Goal: Use online tool/utility: Utilize a website feature to perform a specific function

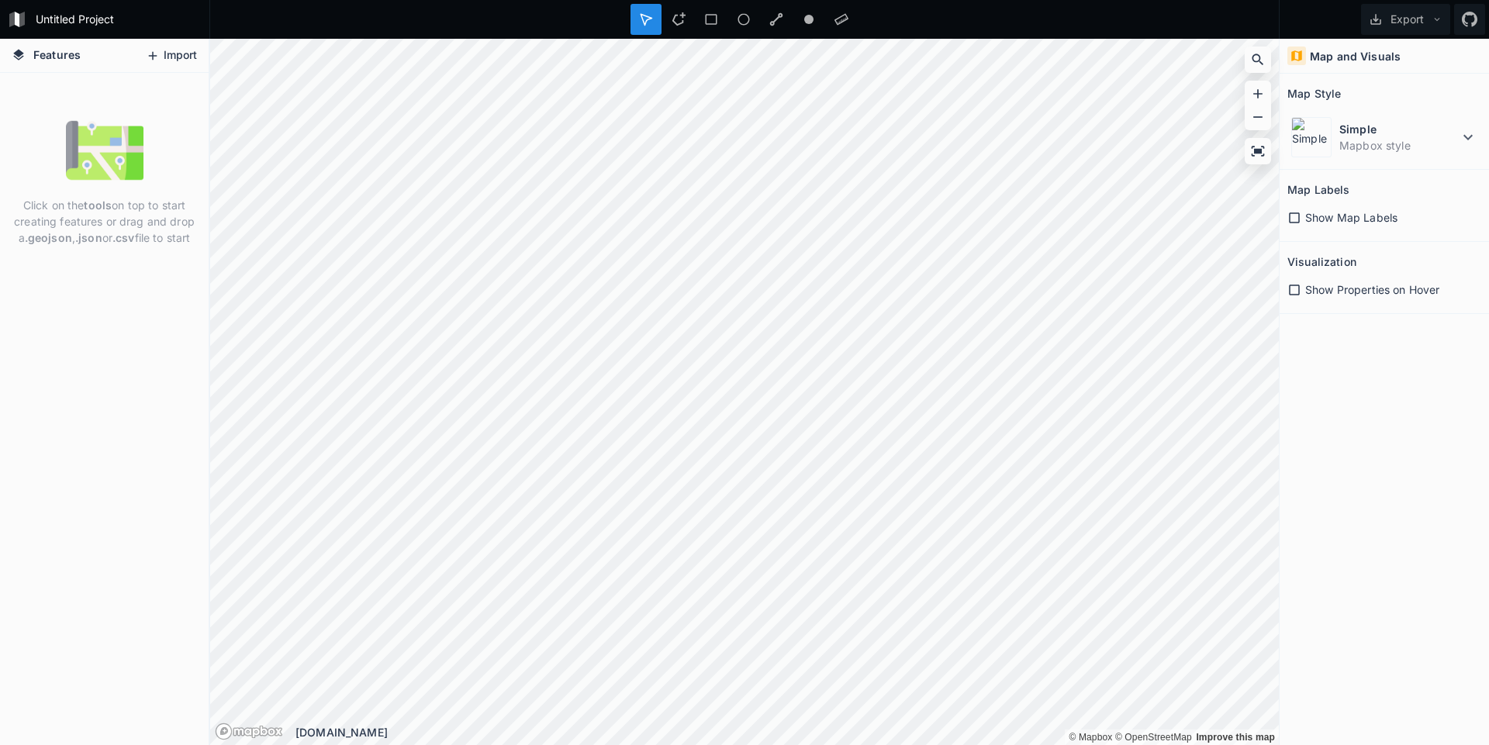
click at [190, 54] on button "Import" at bounding box center [171, 55] width 67 height 25
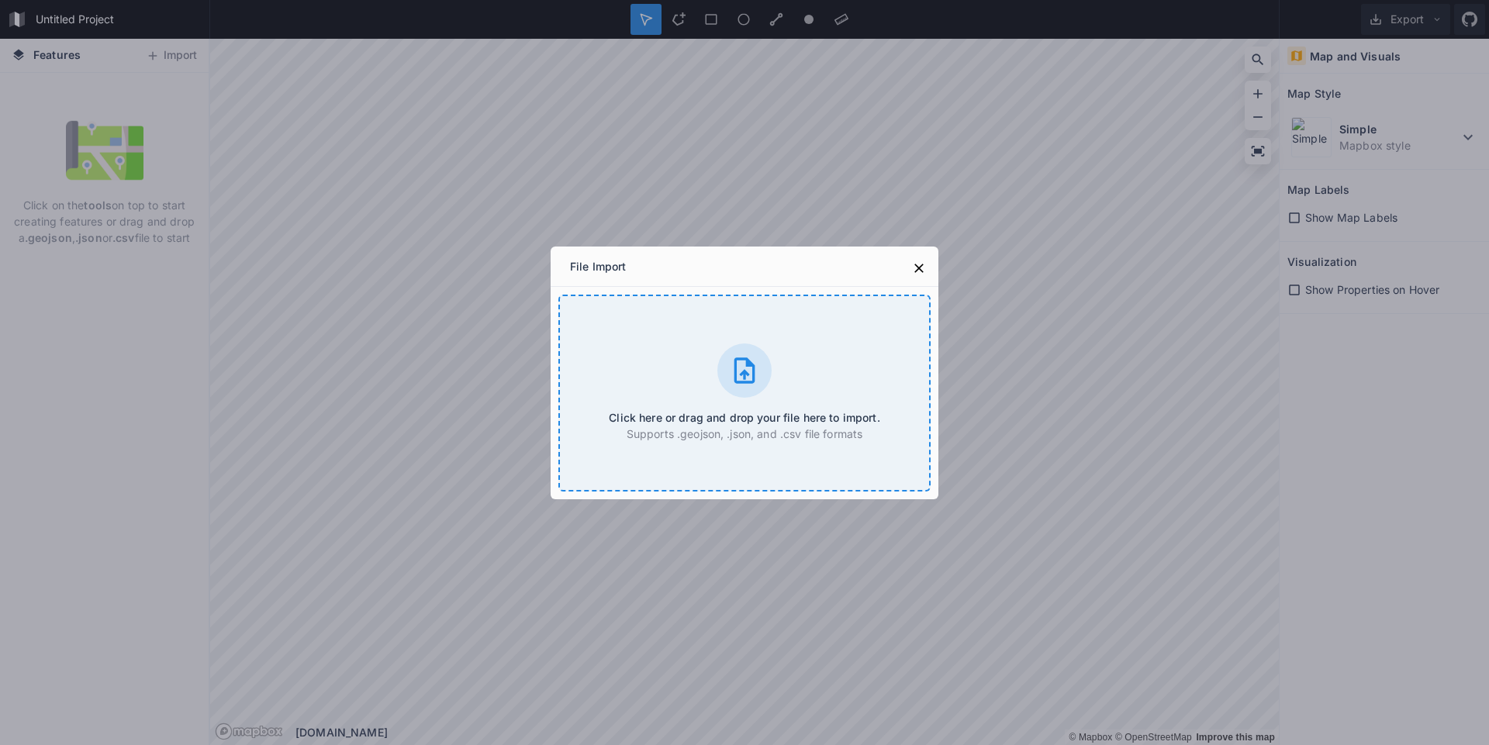
click at [764, 421] on h4 "Click here or drag and drop your file here to import." at bounding box center [744, 417] width 271 height 16
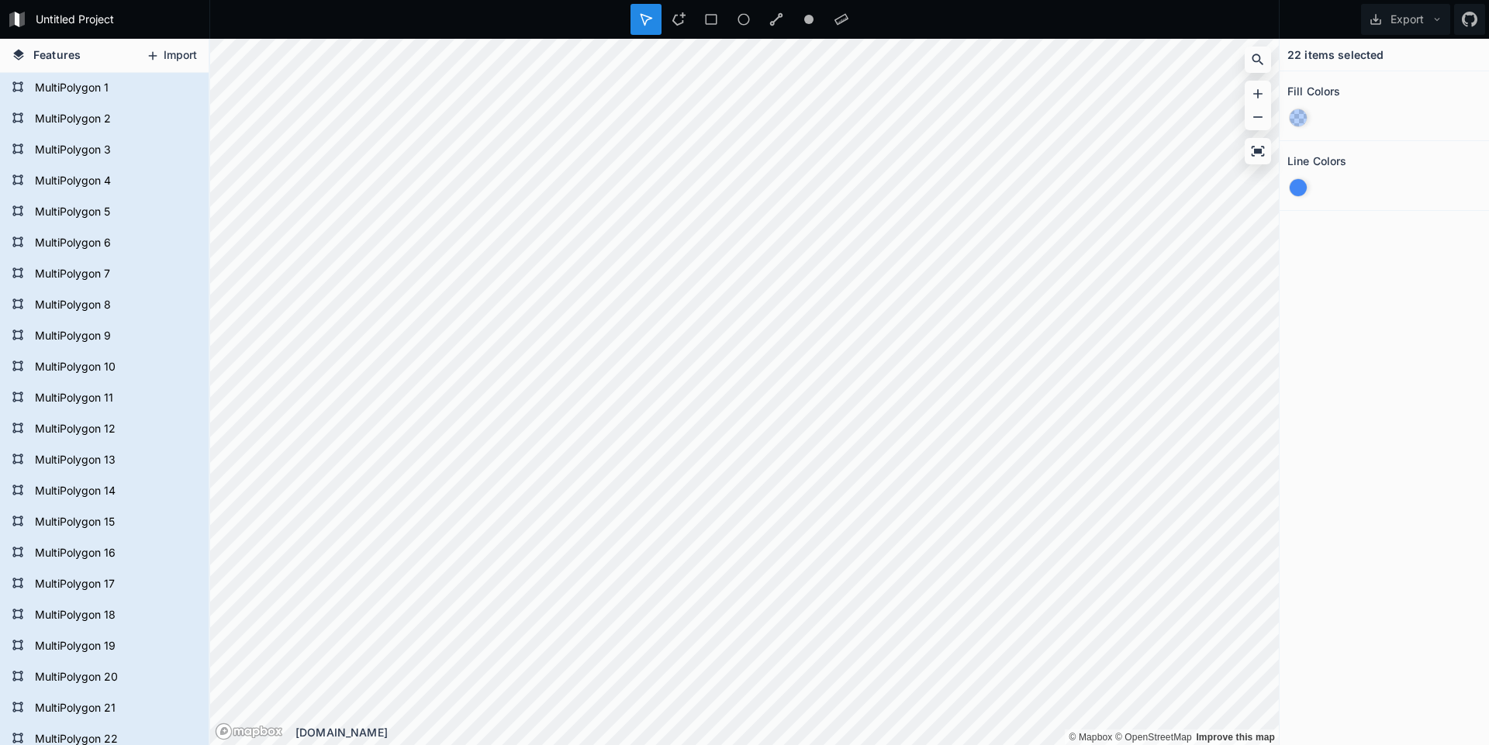
click at [174, 57] on button "Import" at bounding box center [171, 55] width 67 height 25
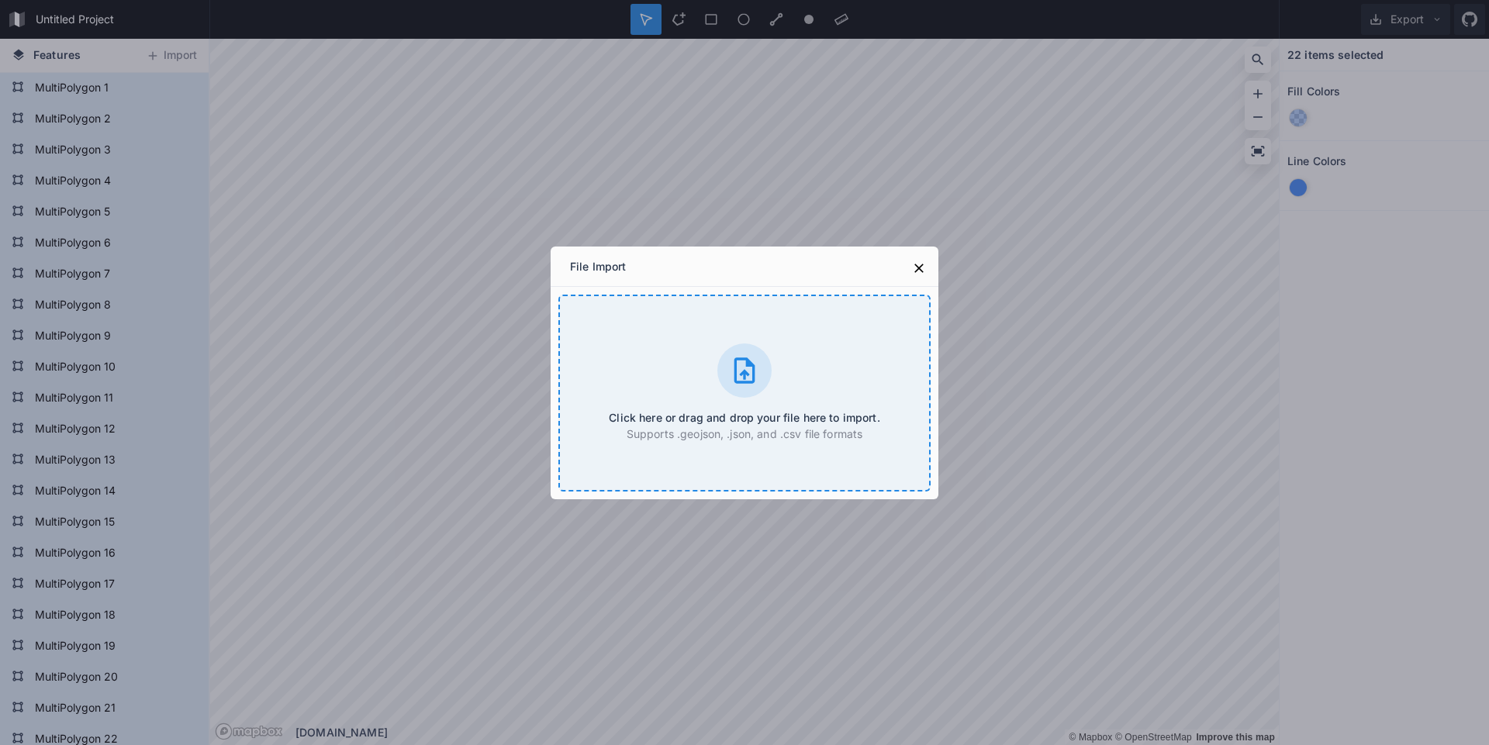
click at [751, 383] on icon at bounding box center [744, 370] width 21 height 26
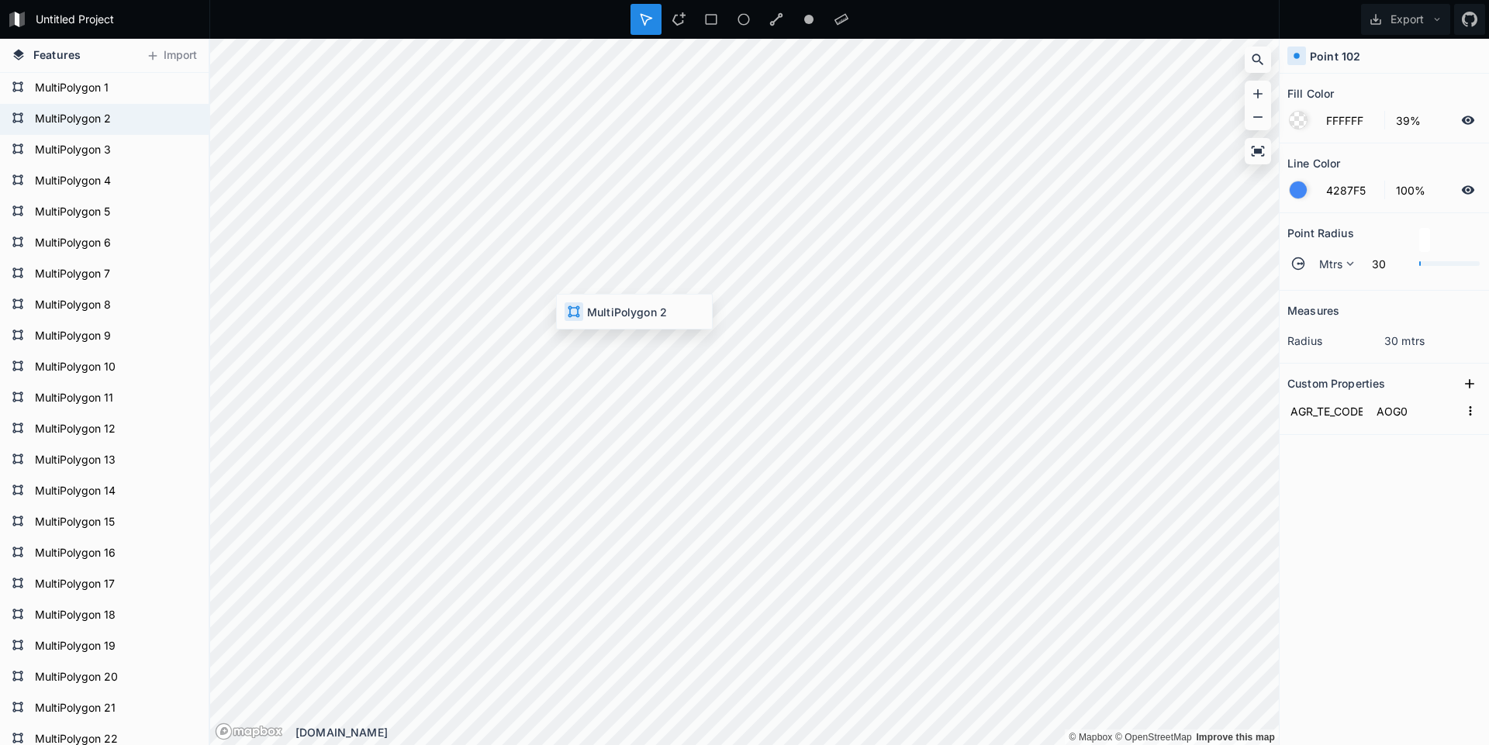
type input "4287F5"
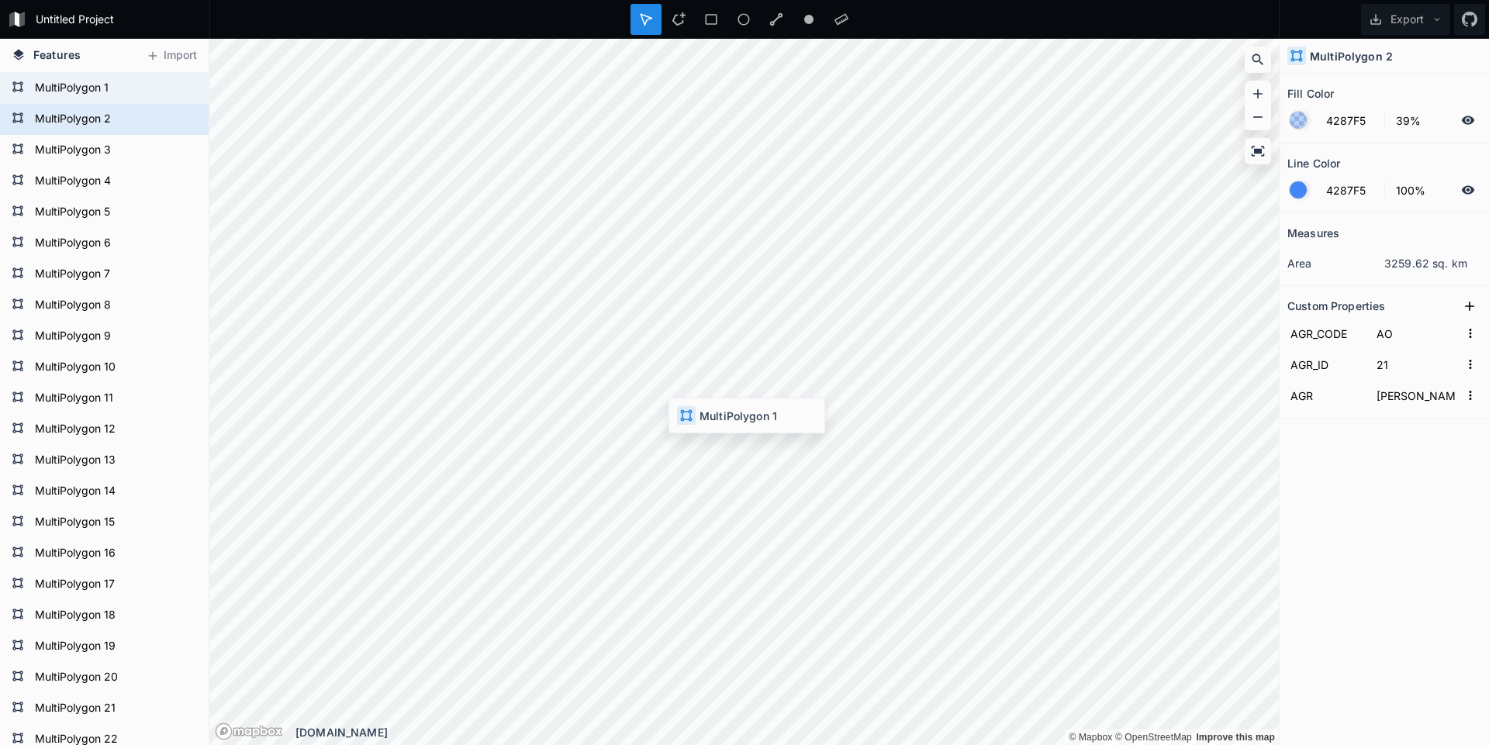
type input "TO"
type input "13"
type input "[GEOGRAPHIC_DATA]"
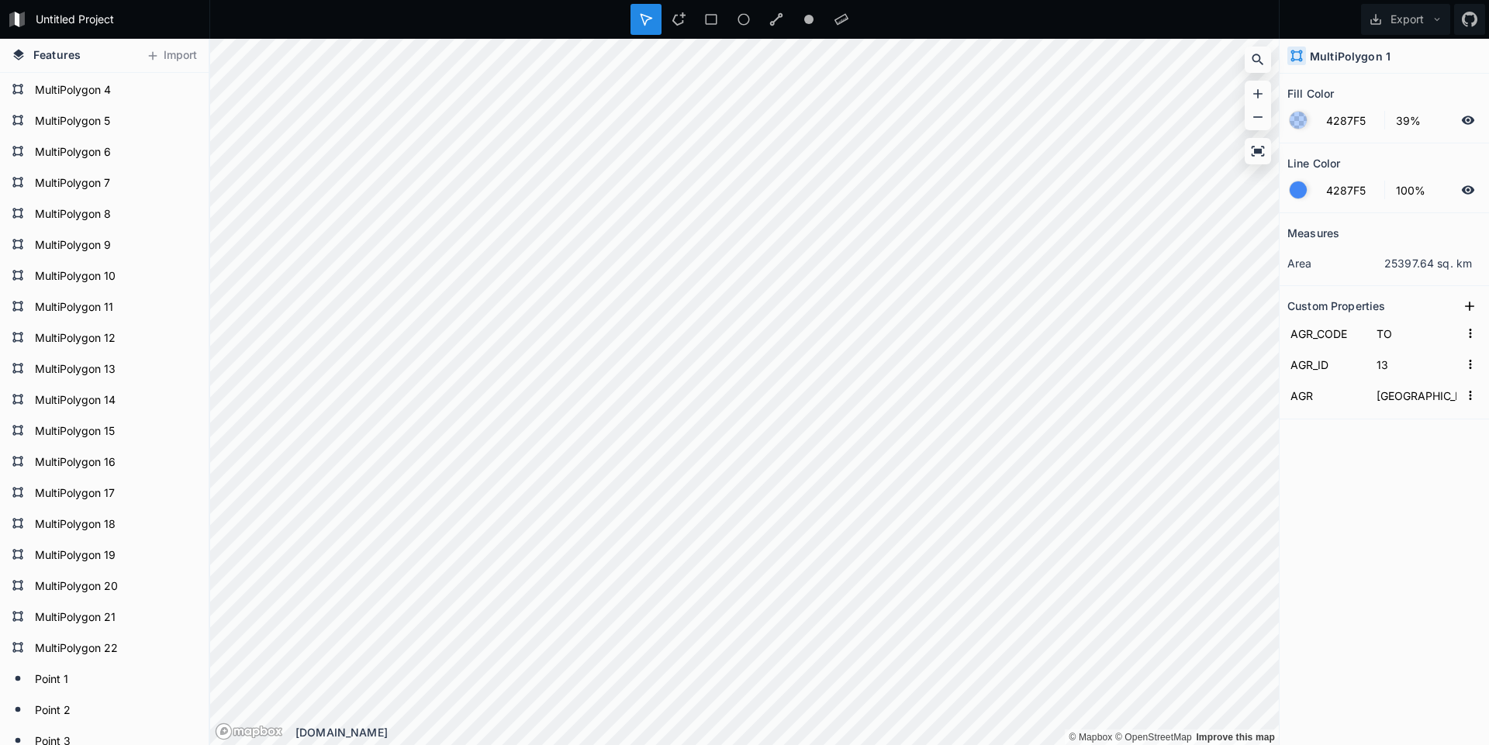
scroll to position [342, 0]
click at [34, 428] on form "Point 1" at bounding box center [102, 428] width 145 height 23
type input "FFFFFF"
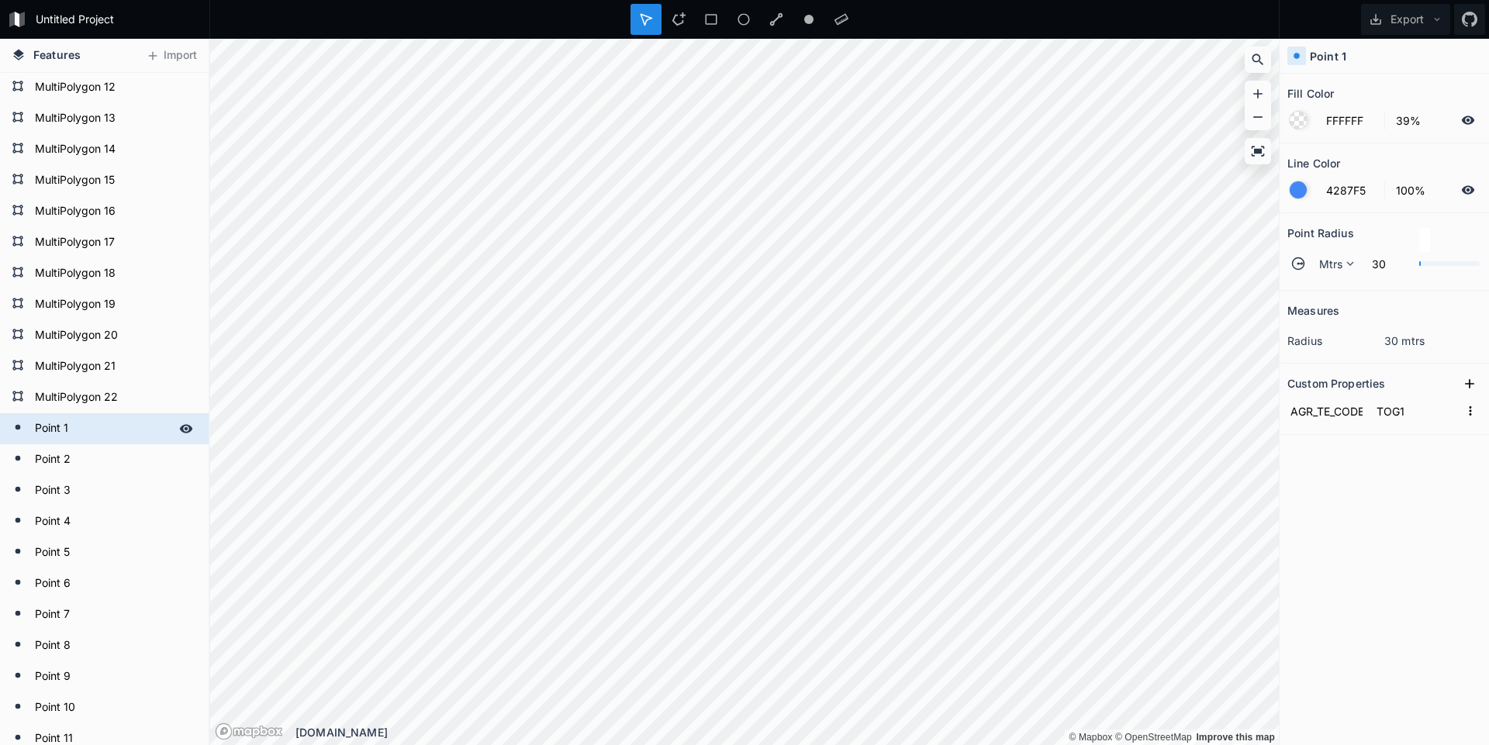
click at [50, 428] on form "Point 1" at bounding box center [102, 428] width 145 height 23
click at [59, 448] on form "Point 2" at bounding box center [102, 459] width 145 height 23
click at [56, 435] on form "Point 1" at bounding box center [102, 428] width 145 height 23
type input "TOG1"
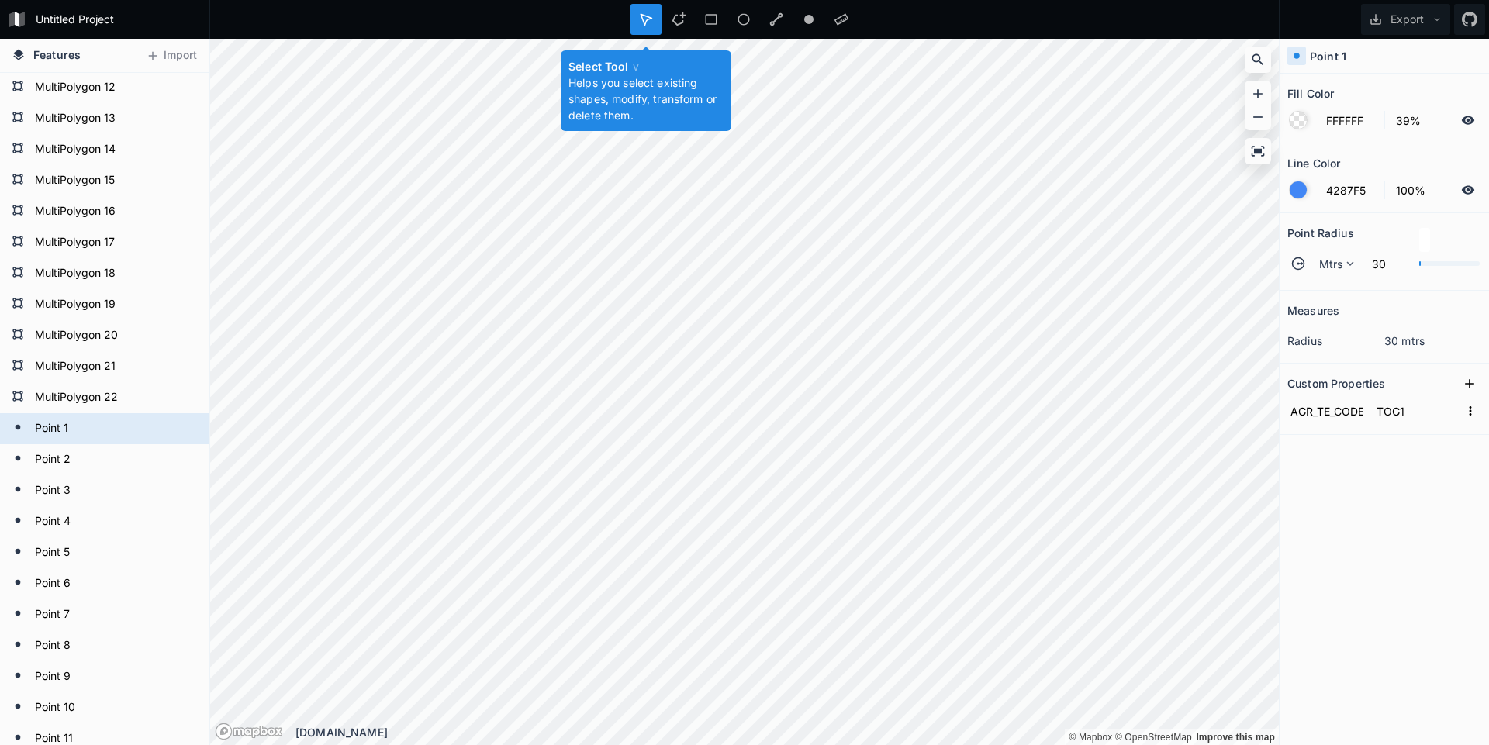
click at [653, 23] on div at bounding box center [645, 19] width 31 height 31
